Goal: Check status: Check status

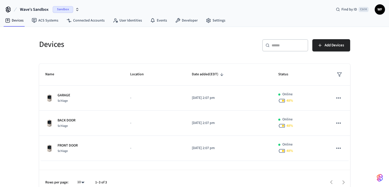
click at [41, 10] on span "Wave's Sandbox" at bounding box center [34, 9] width 29 height 6
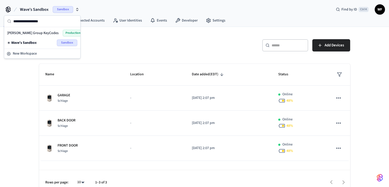
click at [36, 33] on span "[PERSON_NAME] Group KeyCodes" at bounding box center [32, 32] width 51 height 5
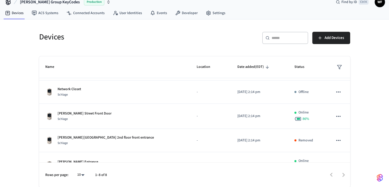
scroll to position [61, 0]
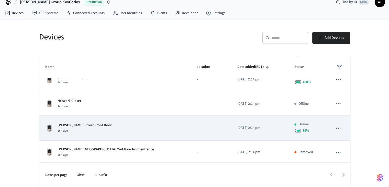
click at [115, 130] on div "[PERSON_NAME] Street Front Door Schlage" at bounding box center [114, 128] width 139 height 11
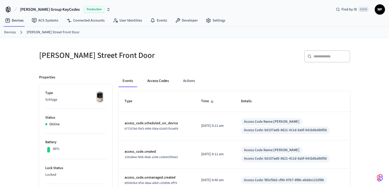
click at [163, 84] on button "Access Codes" at bounding box center [158, 81] width 30 height 12
